Goal: Transaction & Acquisition: Purchase product/service

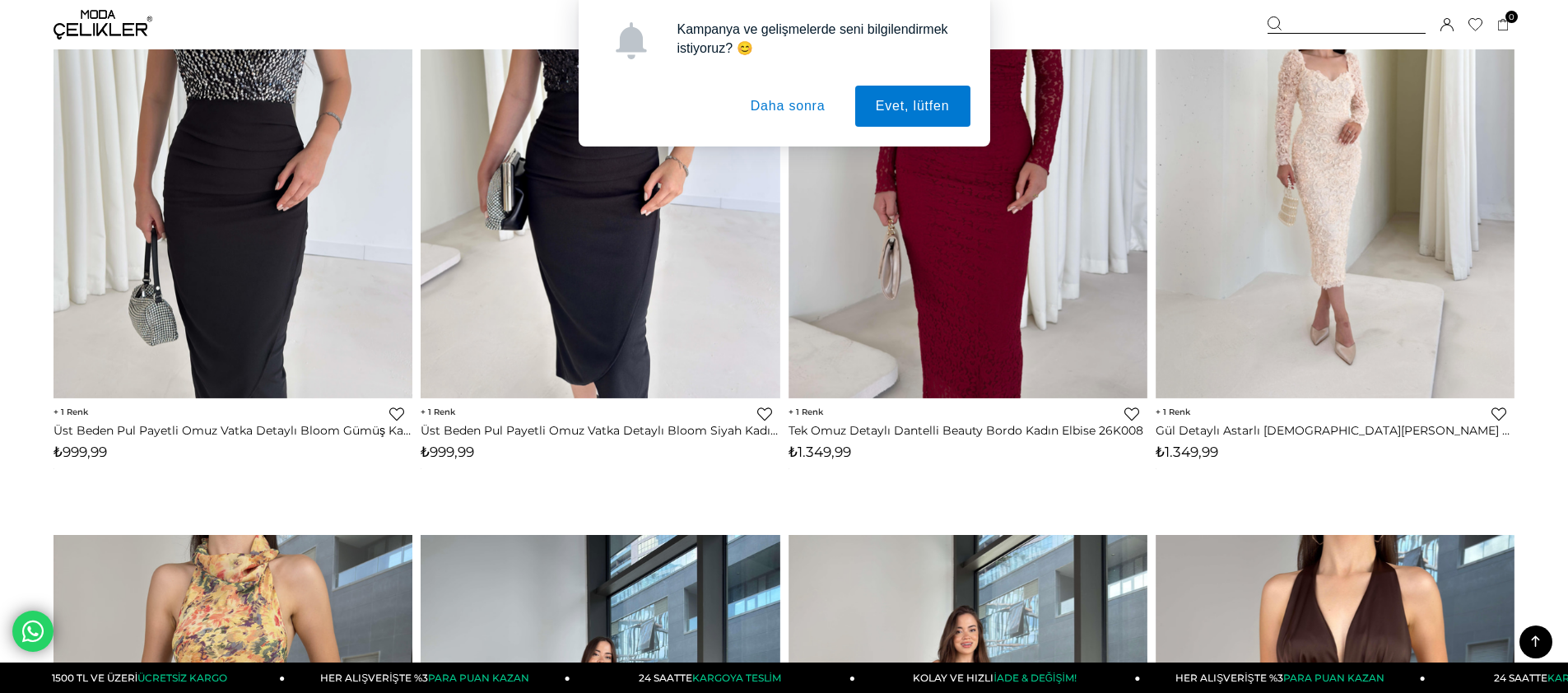
scroll to position [4612, 0]
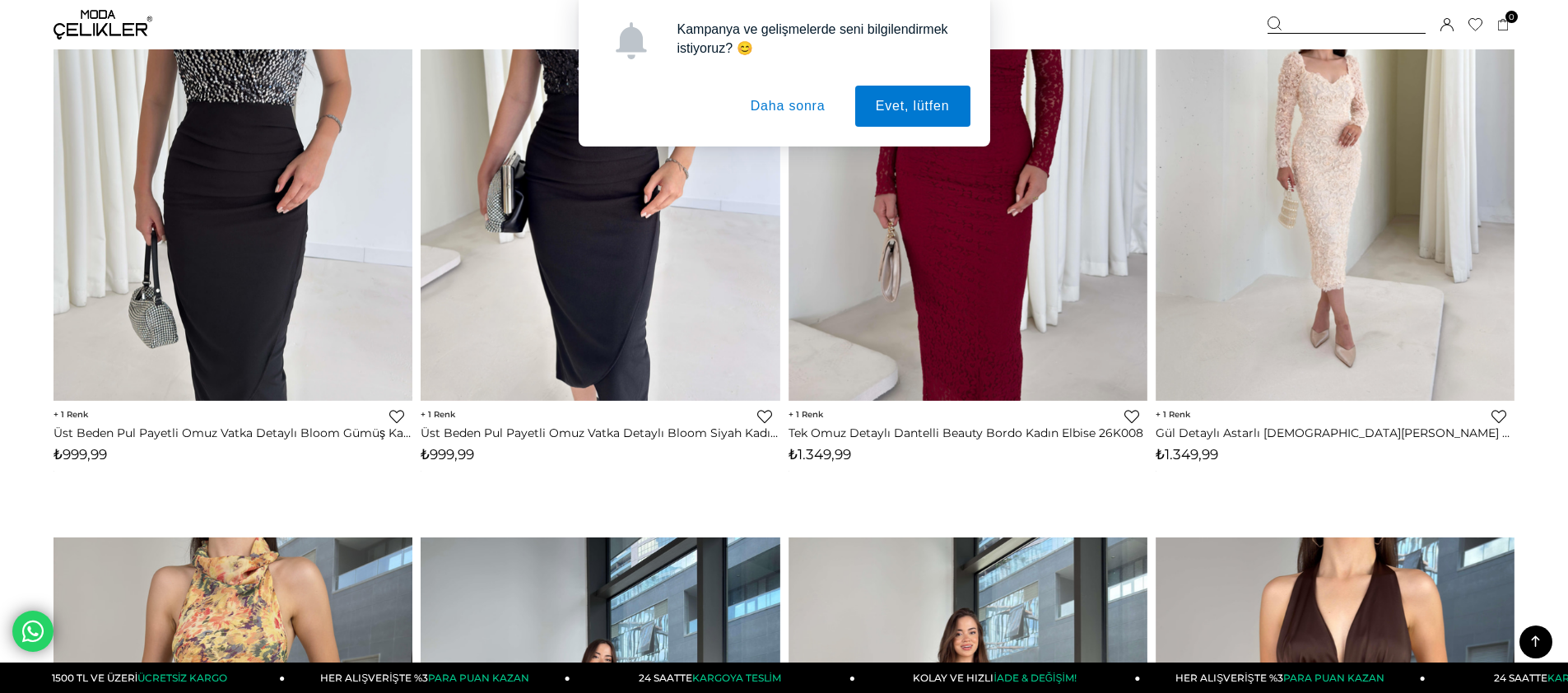
click at [762, 107] on button "Daha sonra" at bounding box center [788, 106] width 116 height 41
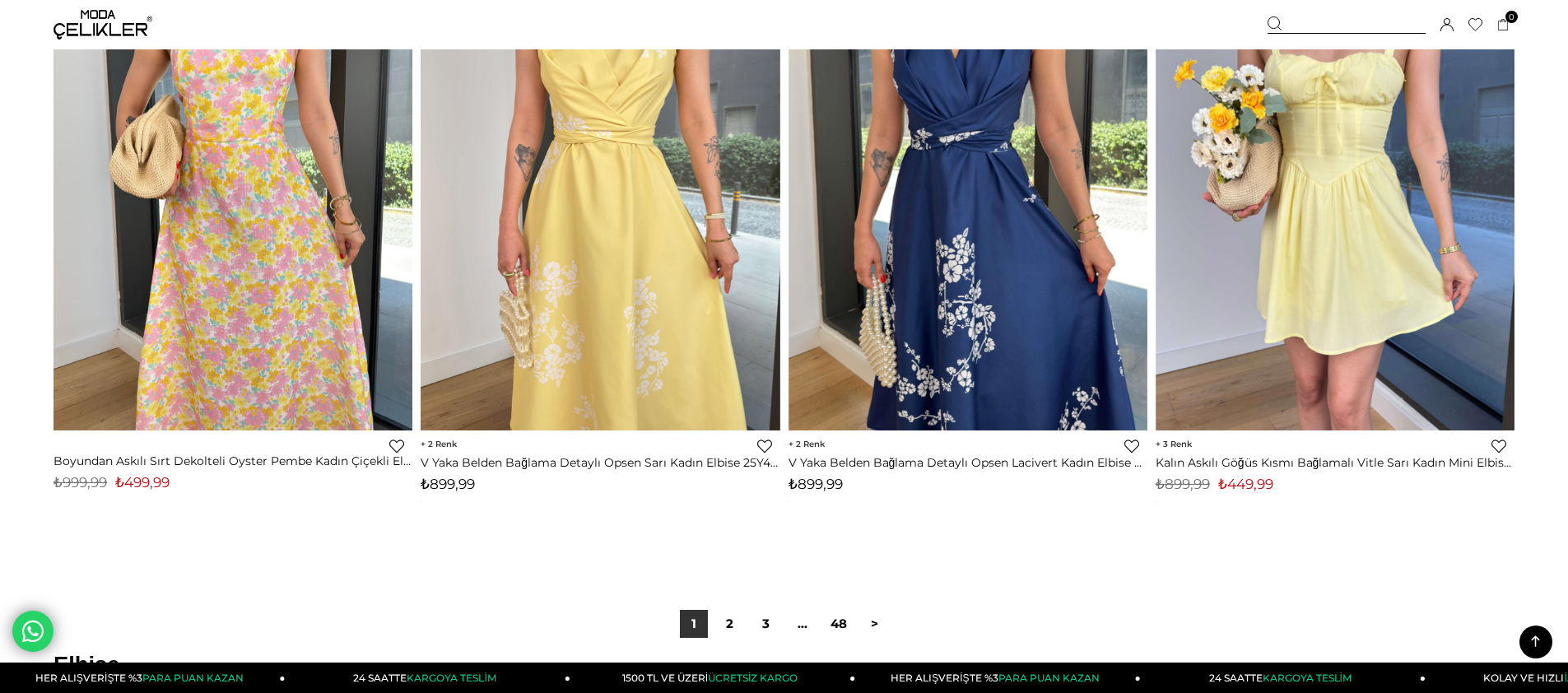
scroll to position [12023, 0]
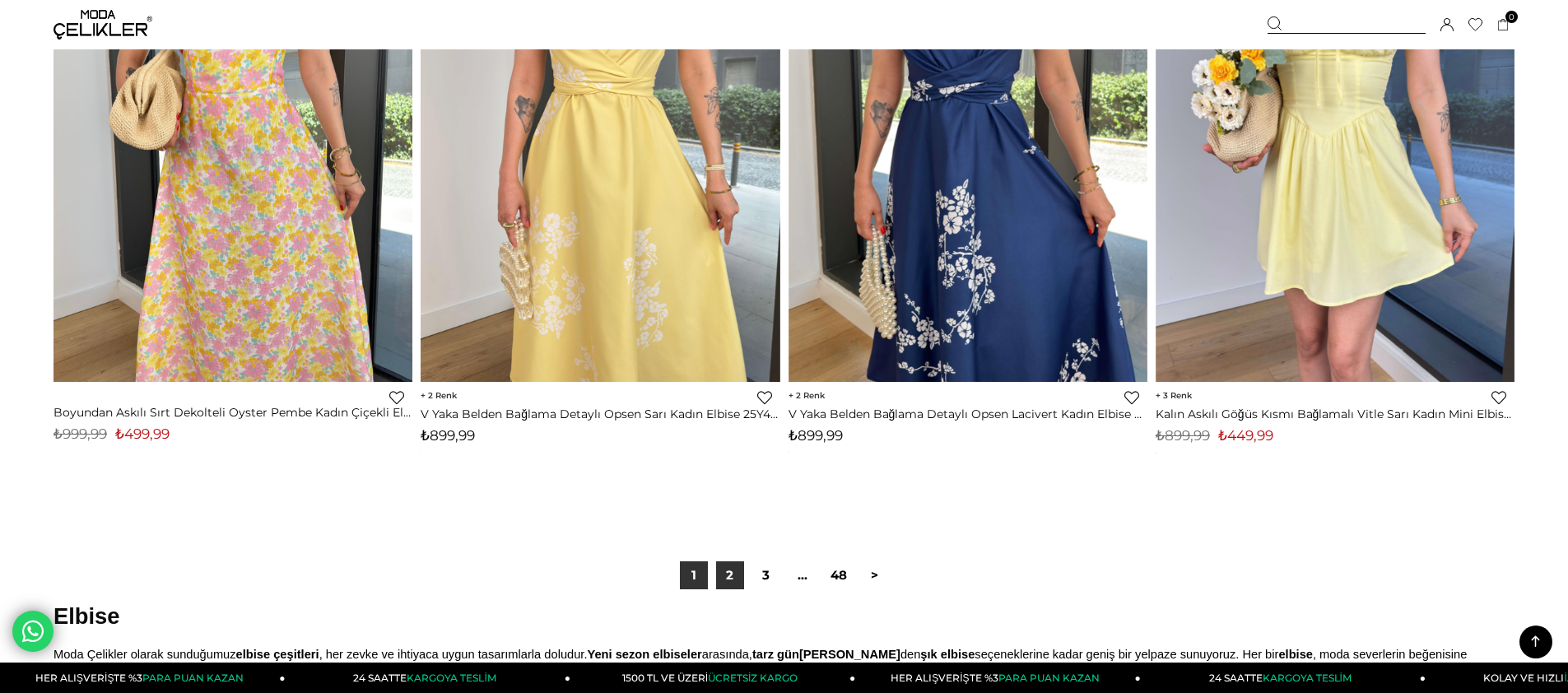
drag, startPoint x: 728, startPoint y: 571, endPoint x: 433, endPoint y: 211, distance: 465.4
click at [728, 572] on link "2" at bounding box center [729, 575] width 28 height 28
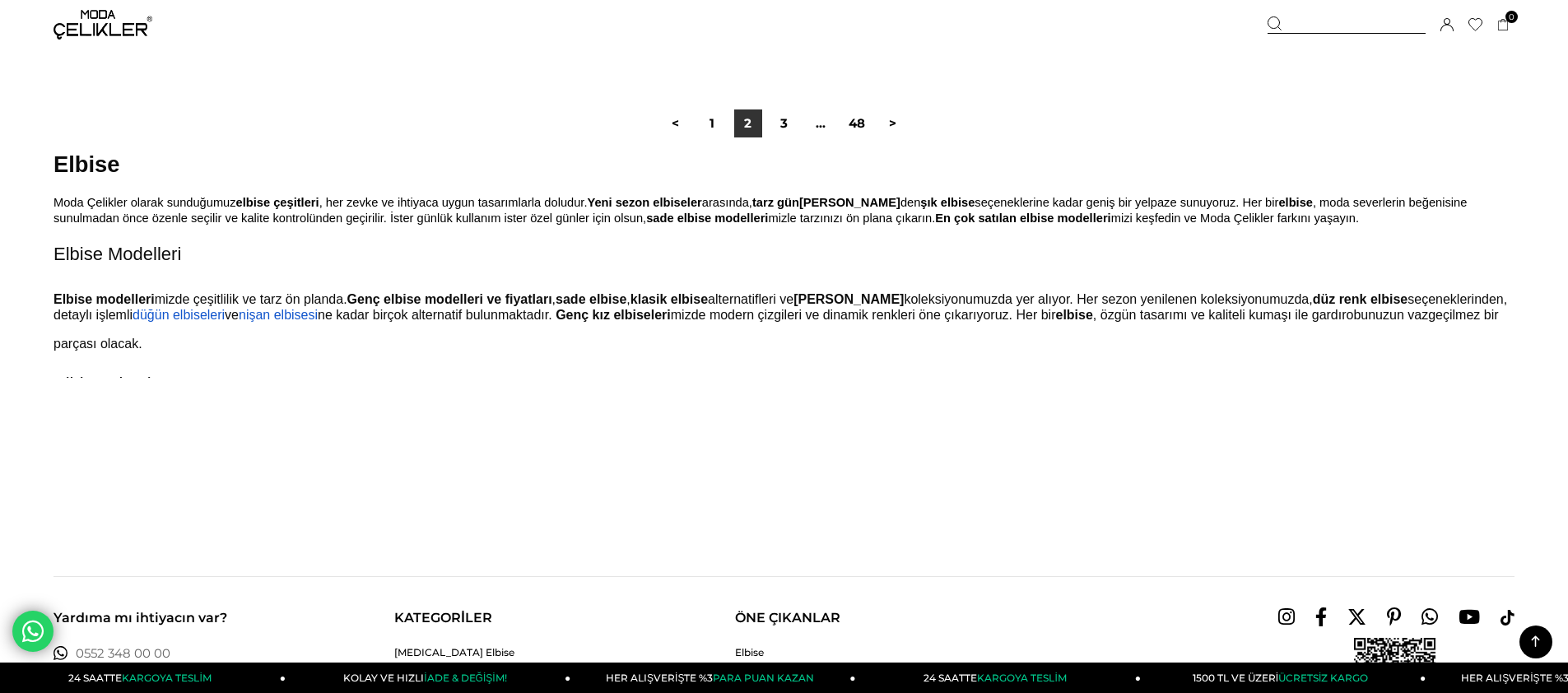
scroll to position [12517, 0]
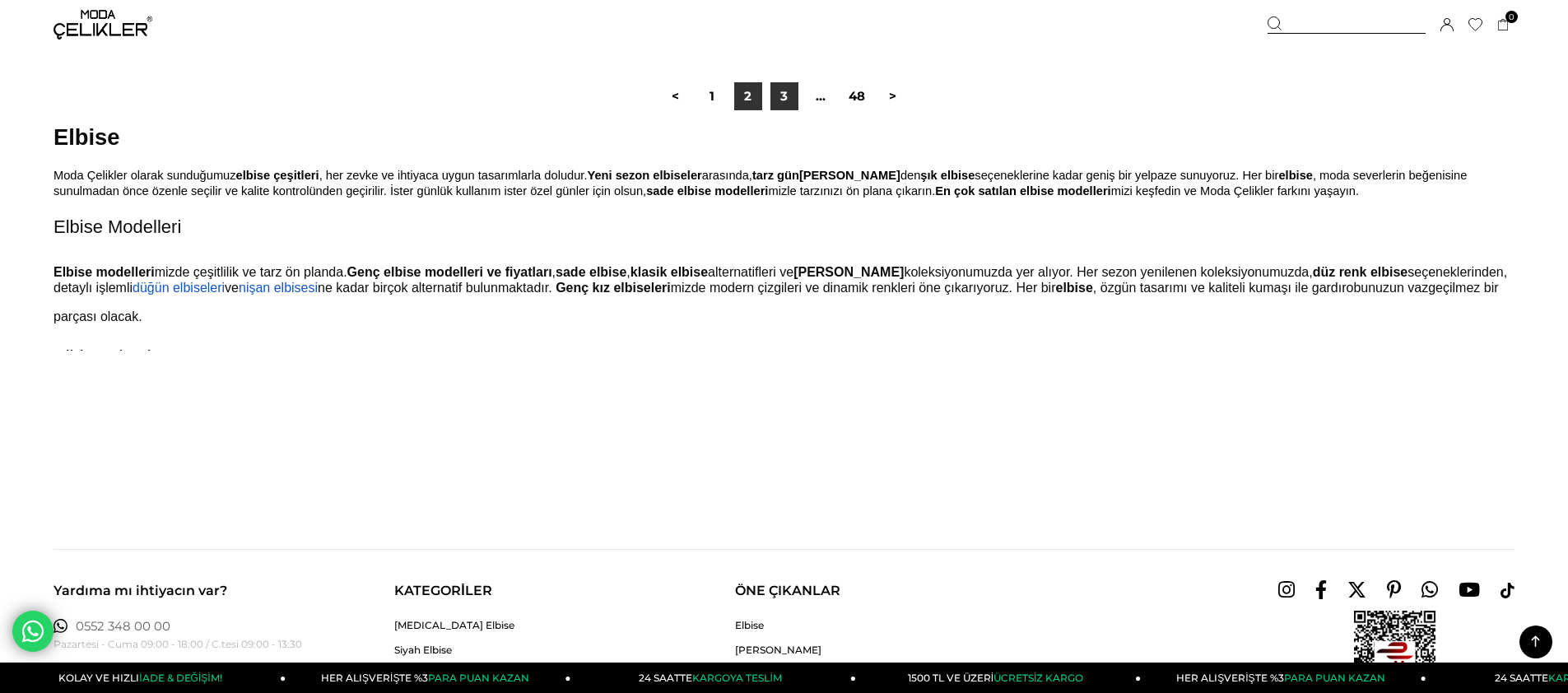
click at [784, 98] on link "3" at bounding box center [784, 96] width 28 height 28
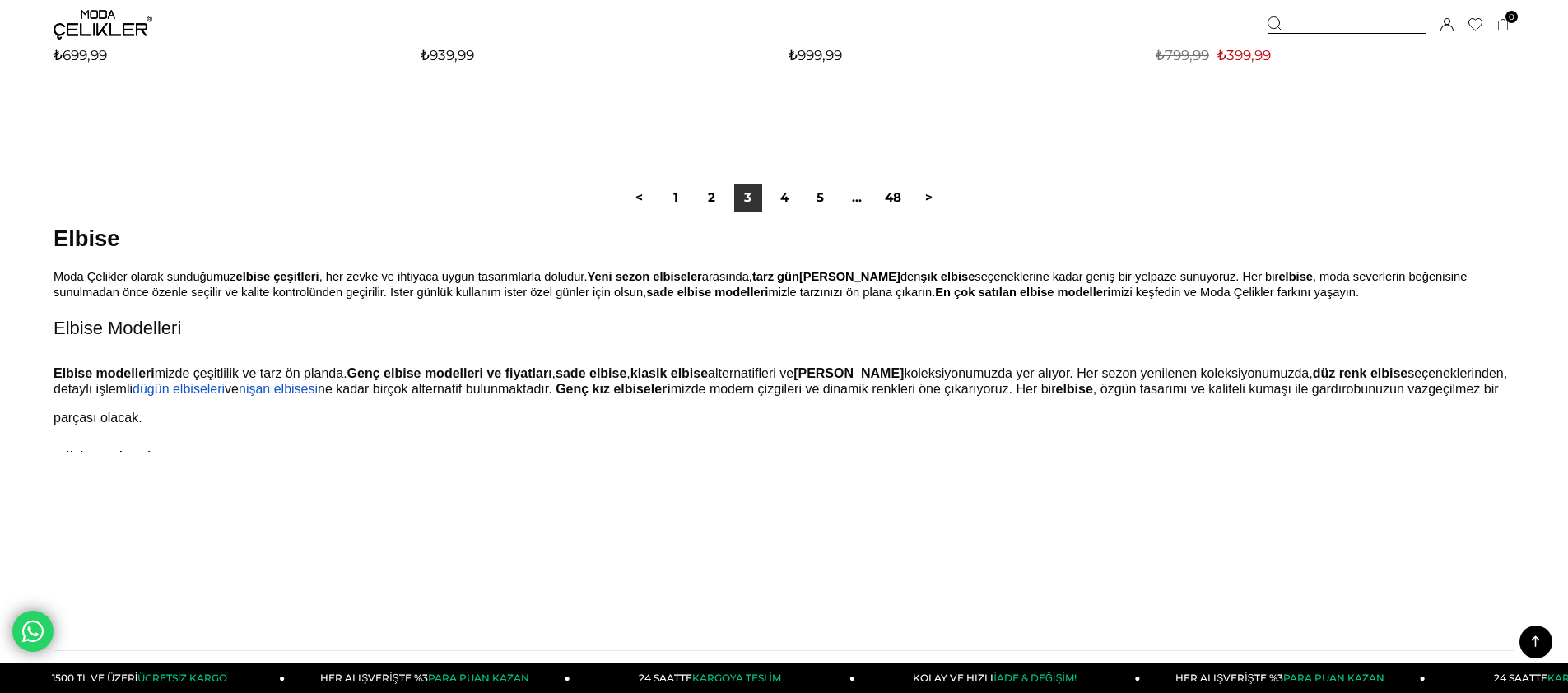
scroll to position [12517, 0]
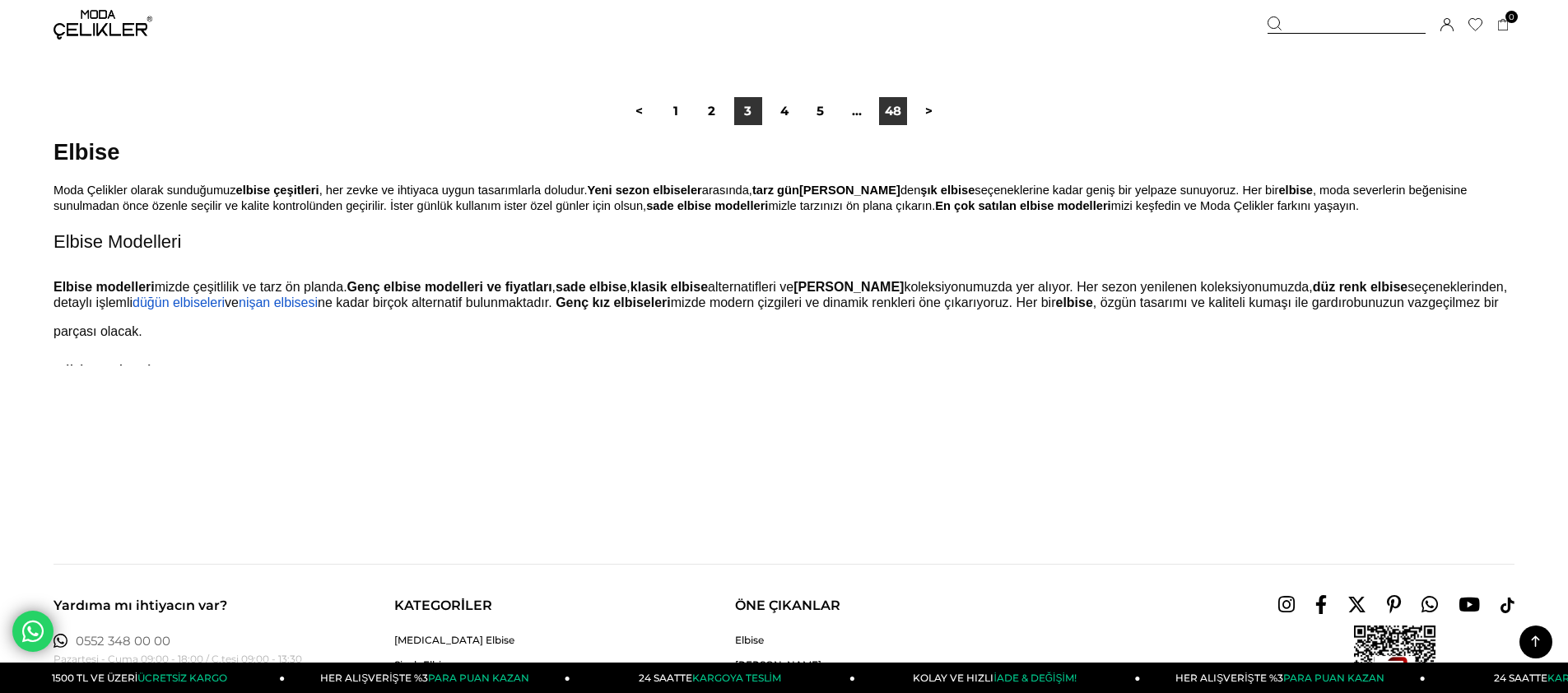
click at [896, 110] on link "48" at bounding box center [892, 111] width 28 height 28
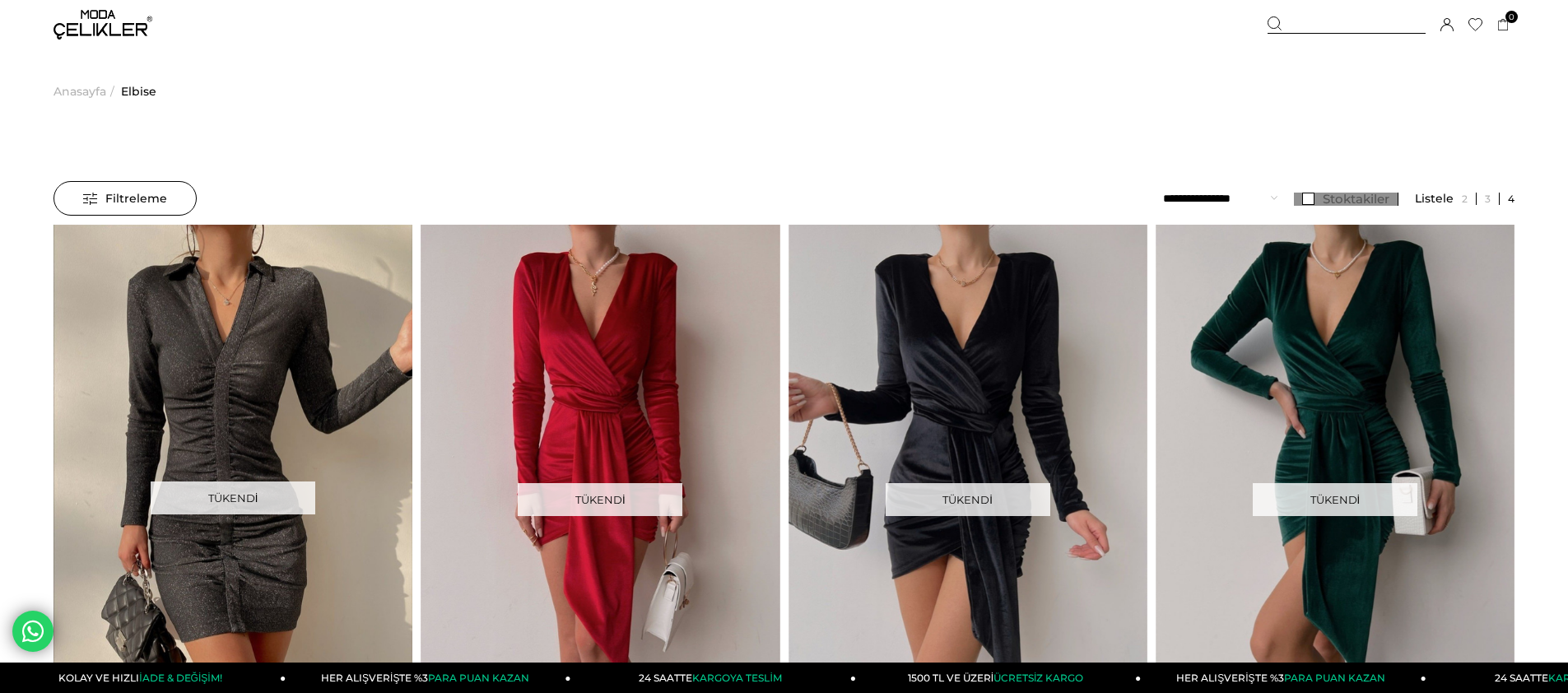
click at [1303, 202] on link "Stoktakiler" at bounding box center [1346, 199] width 104 height 13
